Goal: Task Accomplishment & Management: Use online tool/utility

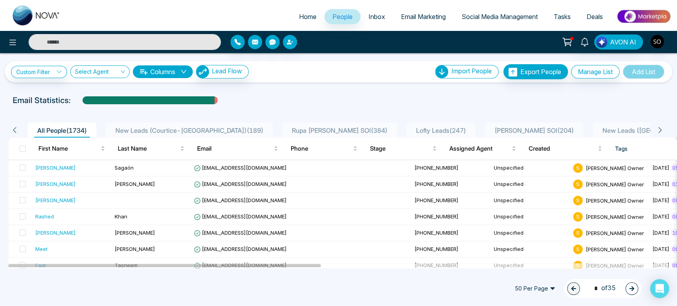
drag, startPoint x: 89, startPoint y: 44, endPoint x: 93, endPoint y: 47, distance: 5.1
click at [93, 47] on input "text" at bounding box center [125, 42] width 192 height 16
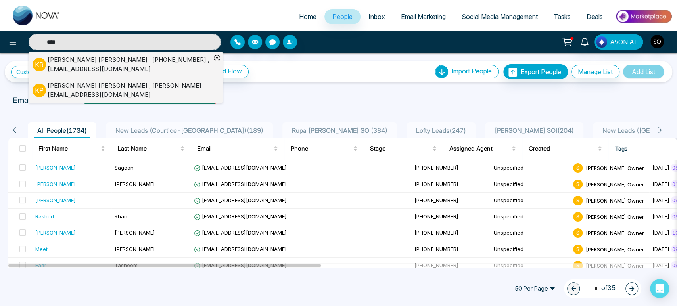
type input "****"
click at [75, 60] on div "[PERSON_NAME] , [PHONE_NUMBER] , [EMAIL_ADDRESS][DOMAIN_NAME]" at bounding box center [129, 65] width 163 height 18
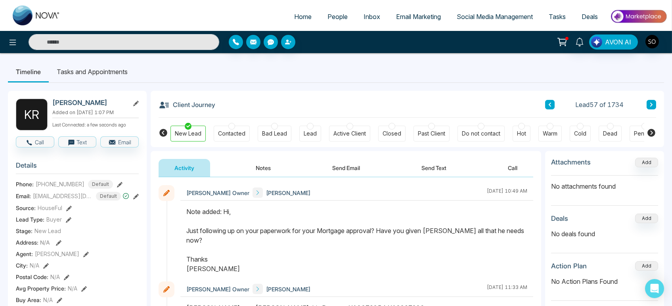
click at [266, 172] on button "Notes" at bounding box center [263, 168] width 47 height 18
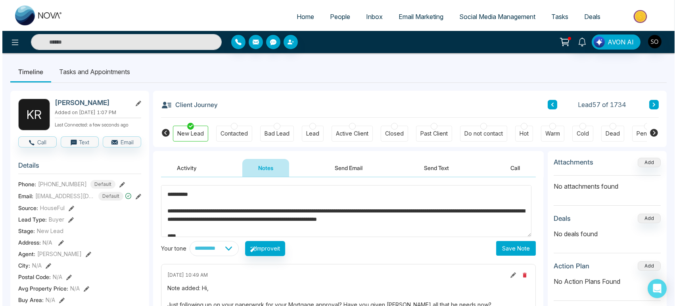
scroll to position [3, 0]
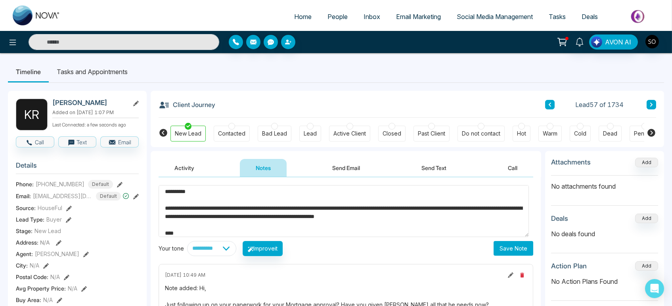
type textarea "**********"
click at [507, 253] on button "Save Note" at bounding box center [514, 248] width 40 height 15
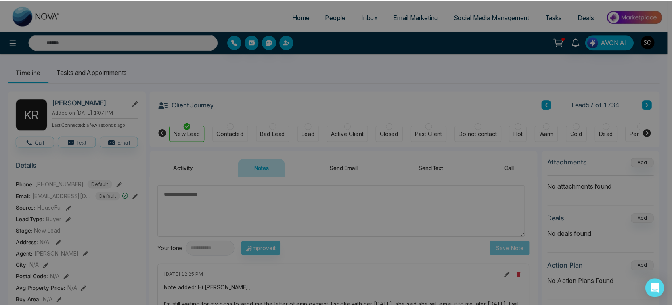
scroll to position [0, 0]
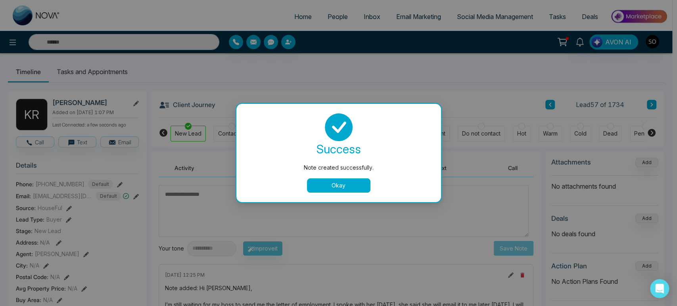
click at [350, 188] on button "Okay" at bounding box center [338, 185] width 63 height 14
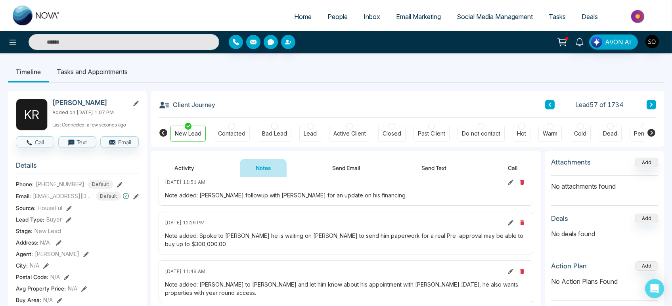
scroll to position [396, 0]
